Goal: Check status: Check status

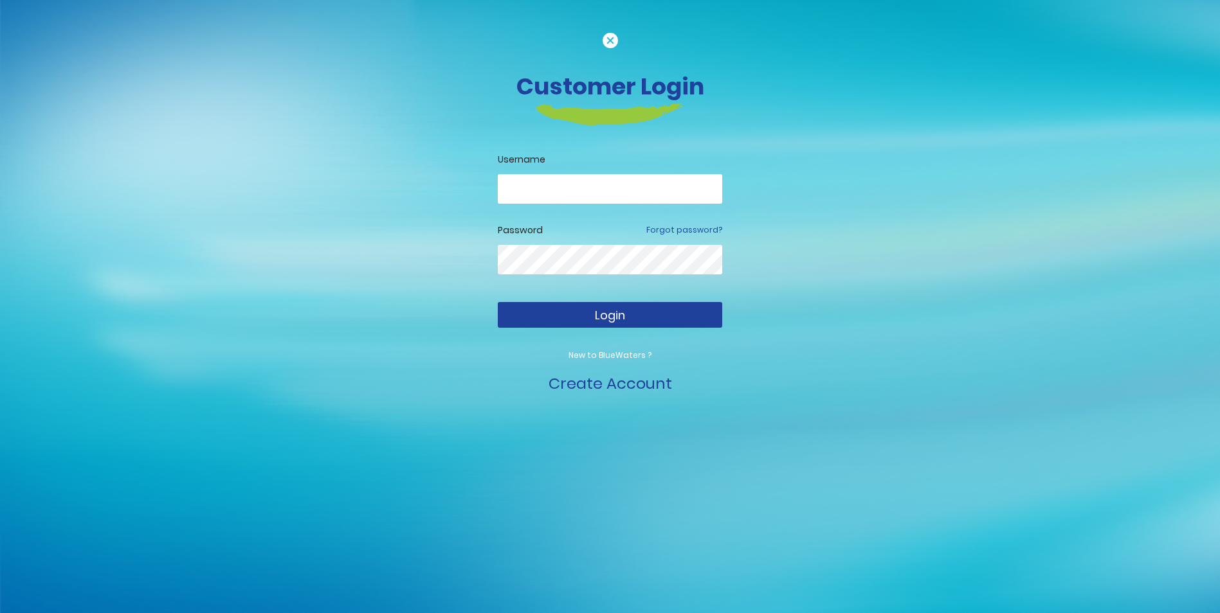
type input "**********"
click at [618, 320] on span "Login" at bounding box center [610, 315] width 30 height 16
